Goal: Transaction & Acquisition: Download file/media

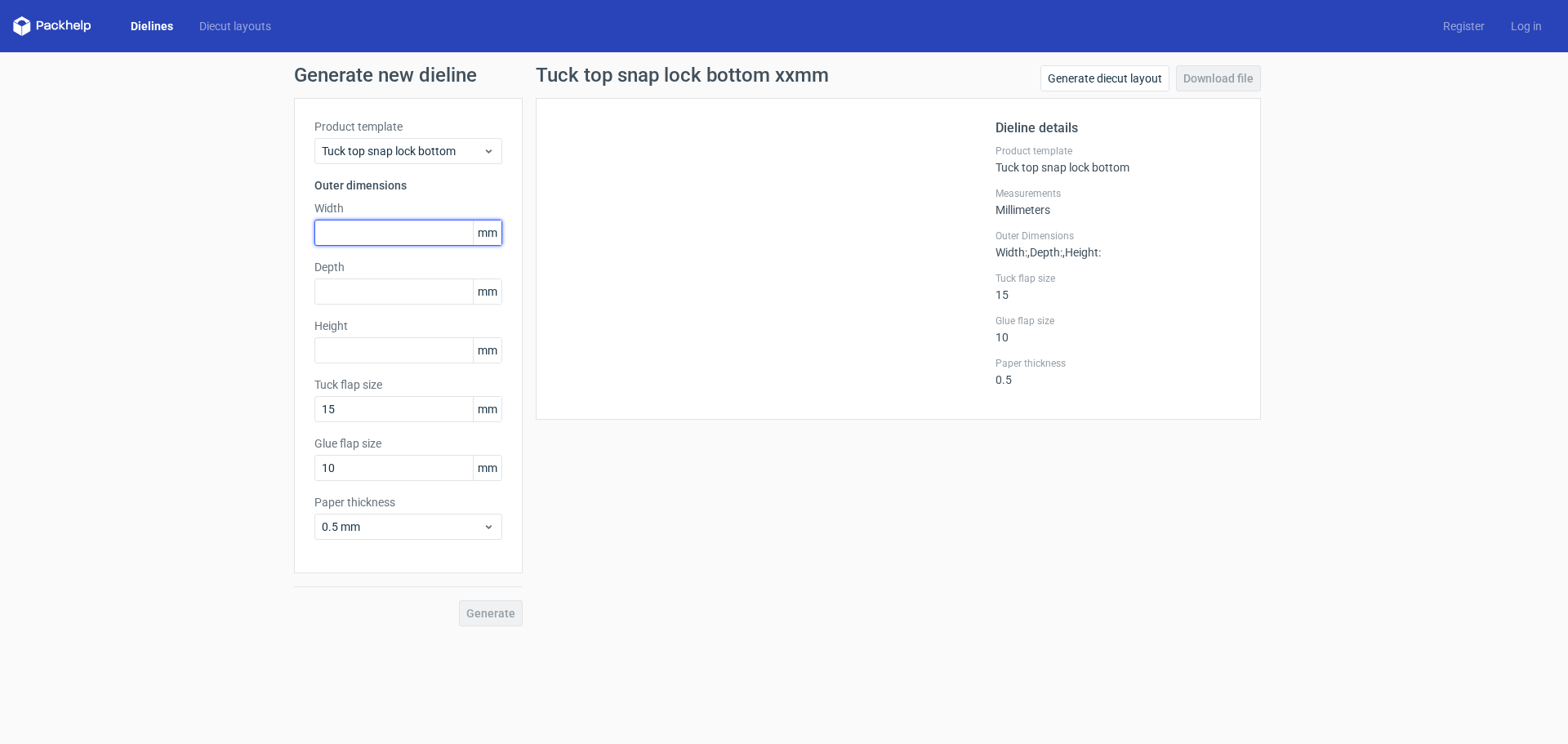
drag, startPoint x: 355, startPoint y: 234, endPoint x: 289, endPoint y: 238, distance: 66.1
click at [289, 238] on div "Generate new dieline Product template Tuck top snap lock bottom Outer dimension…" at bounding box center [784, 346] width 1568 height 588
drag, startPoint x: 309, startPoint y: 230, endPoint x: 293, endPoint y: 230, distance: 16.0
click at [293, 230] on div "Generate new dieline Product template Tuck top snap lock bottom Outer dimension…" at bounding box center [784, 346] width 1568 height 588
type input "55"
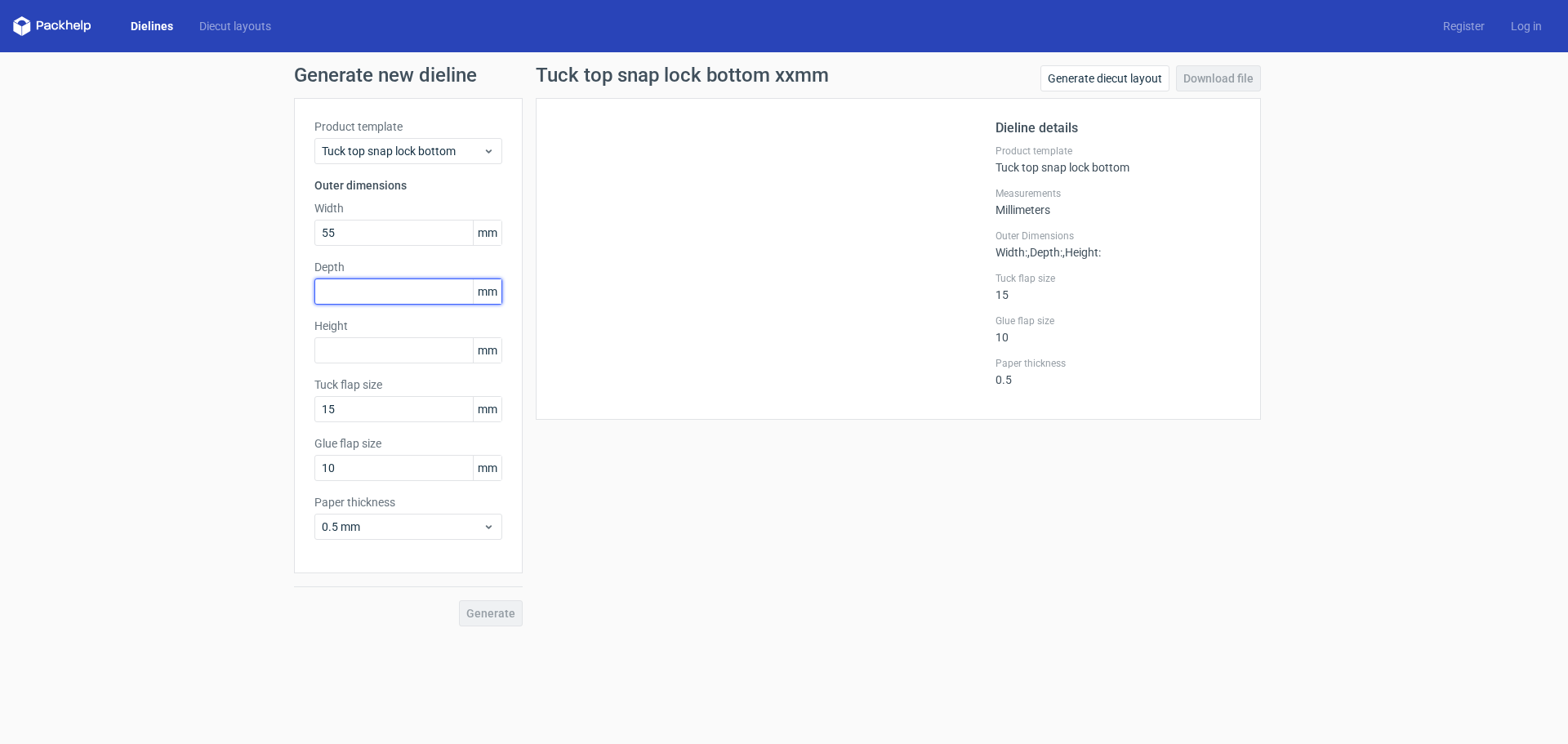
click at [340, 298] on input "text" at bounding box center [408, 291] width 188 height 26
type input "100"
click at [340, 349] on input "text" at bounding box center [408, 350] width 188 height 26
type input "100"
click at [478, 617] on span "Generate" at bounding box center [490, 613] width 49 height 11
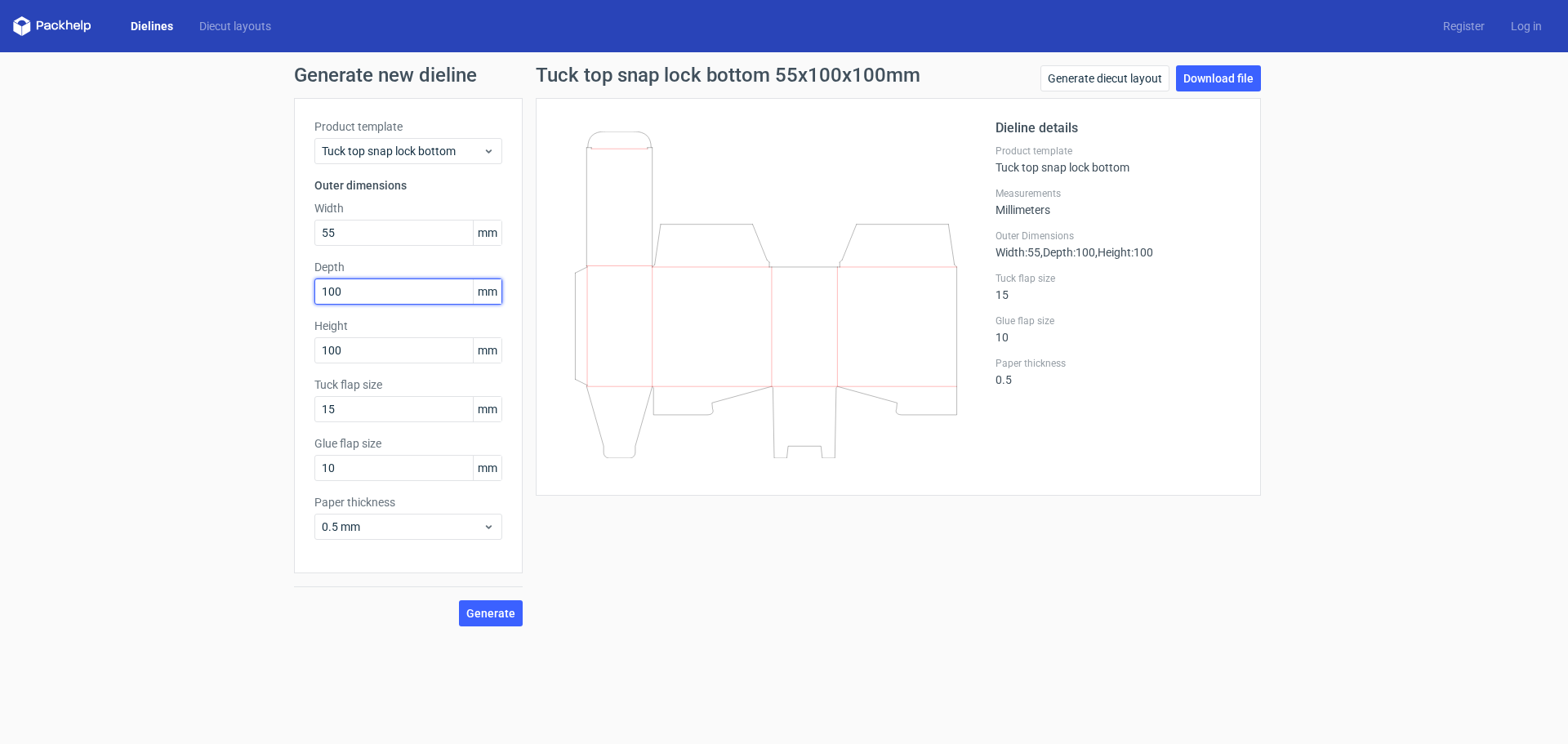
drag, startPoint x: 363, startPoint y: 301, endPoint x: 301, endPoint y: 301, distance: 62.0
click at [301, 301] on div "Product template Tuck top snap lock bottom Outer dimensions Width 55 mm Depth 1…" at bounding box center [408, 336] width 229 height 475
type input "55"
click at [566, 552] on div "Tuck top snap lock bottom 55x55x100mm Generate diecut layout Download file Diel…" at bounding box center [898, 346] width 752 height 561
click at [504, 619] on span "Generate" at bounding box center [490, 613] width 49 height 11
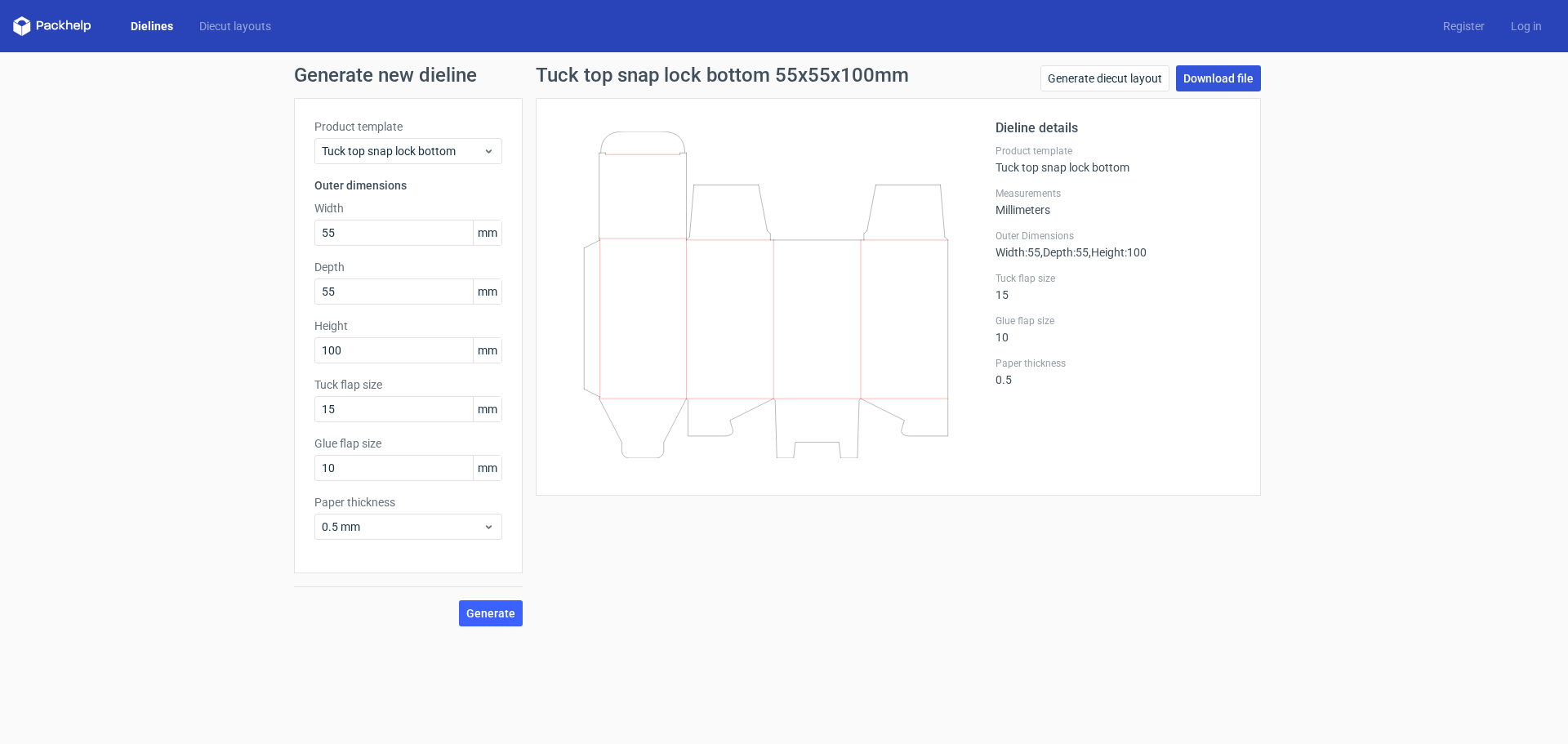
click at [1198, 82] on link "Download file" at bounding box center [1218, 78] width 85 height 26
click at [267, 348] on div "Generate new dieline Product template Tuck top snap lock bottom Outer dimension…" at bounding box center [784, 346] width 1568 height 588
type input "105"
click at [496, 612] on span "Generate" at bounding box center [490, 613] width 49 height 11
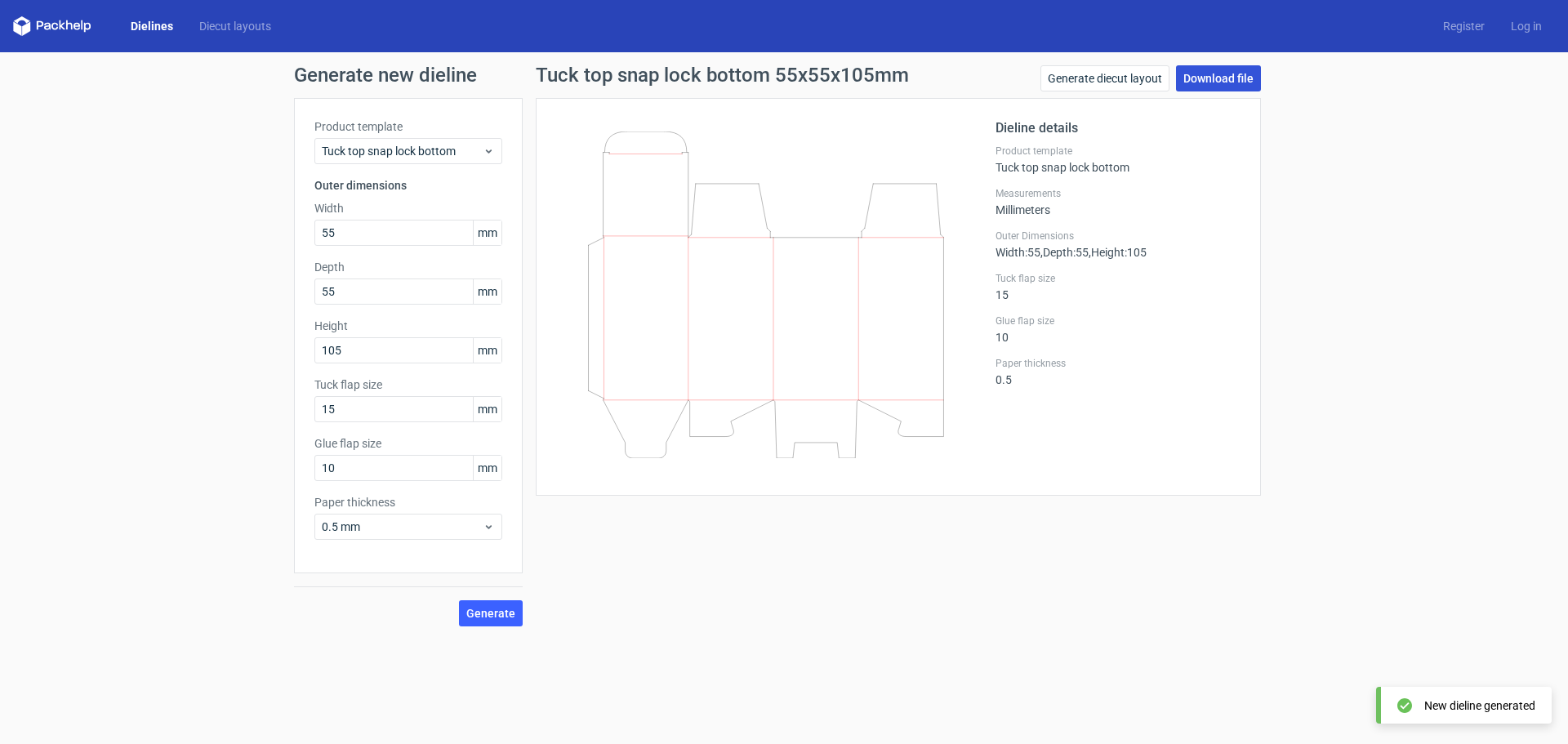
click at [1228, 82] on link "Download file" at bounding box center [1218, 78] width 85 height 26
